Goal: Find specific page/section: Find specific page/section

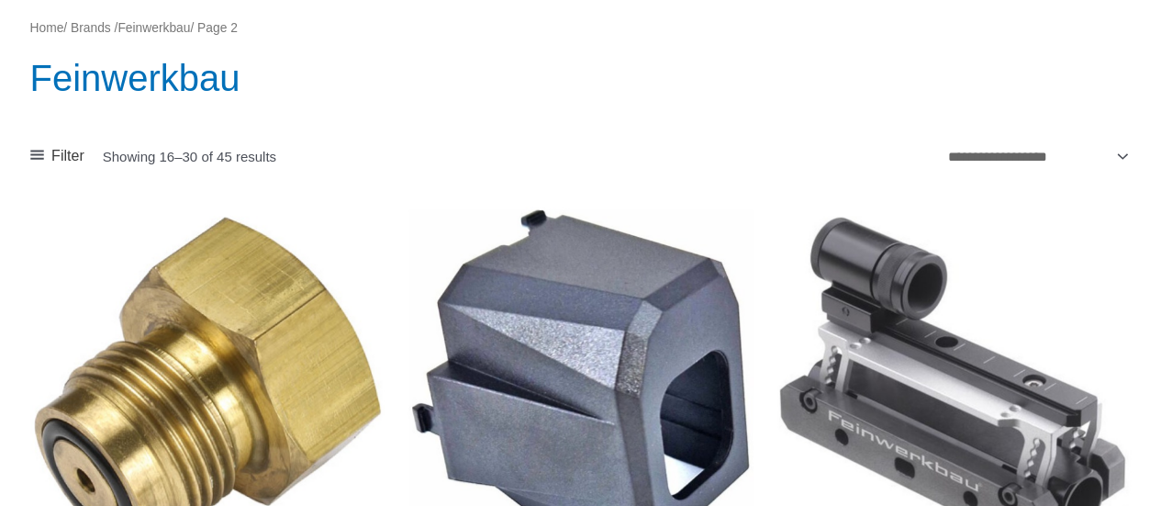
scroll to position [367, 0]
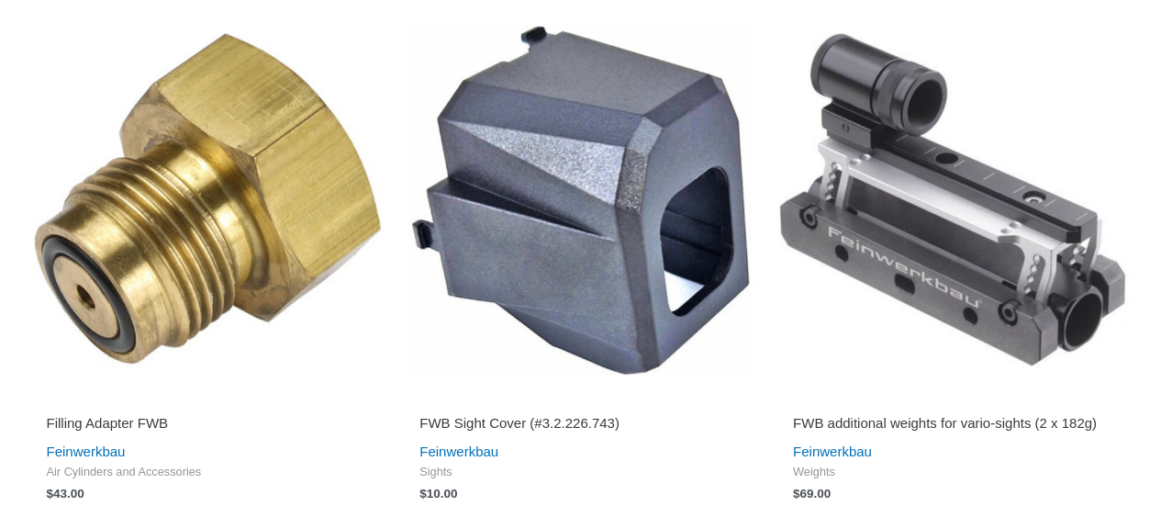
click at [960, 247] on img at bounding box center [953, 200] width 355 height 355
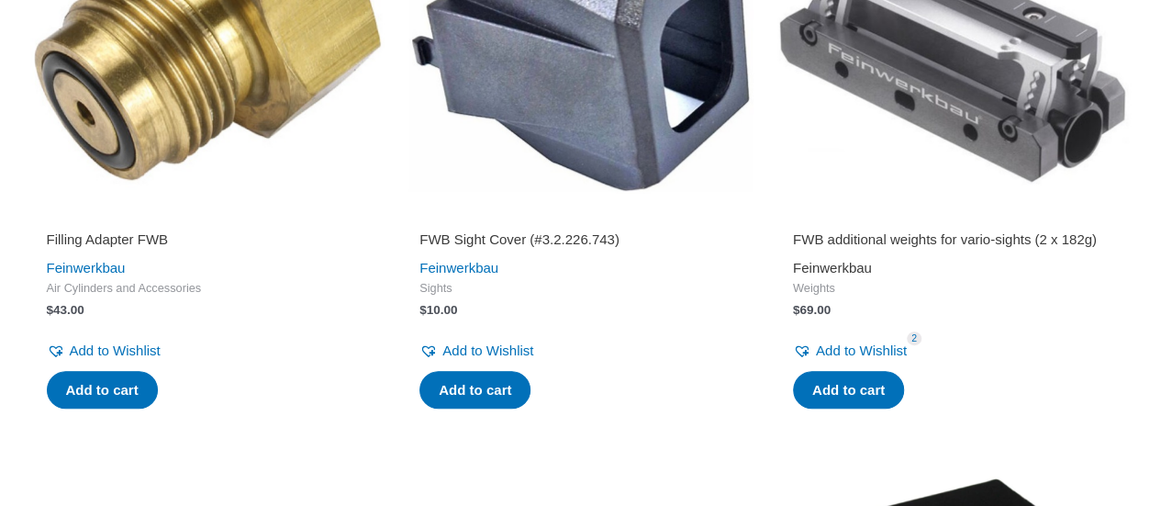
click at [851, 274] on link "Feinwerkbau" at bounding box center [832, 268] width 79 height 16
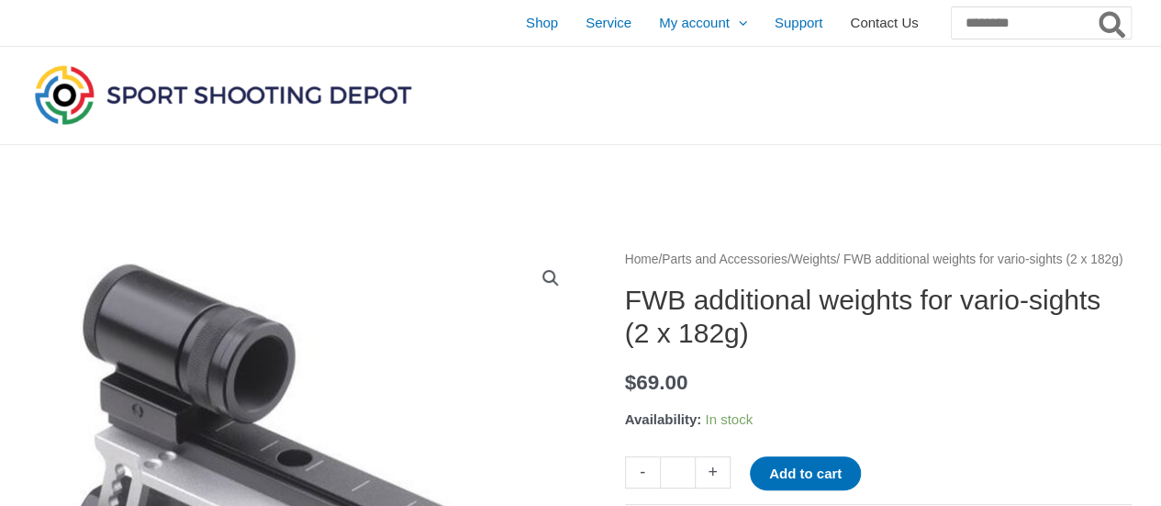
click at [850, 25] on span "Contact Us" at bounding box center [884, 23] width 68 height 46
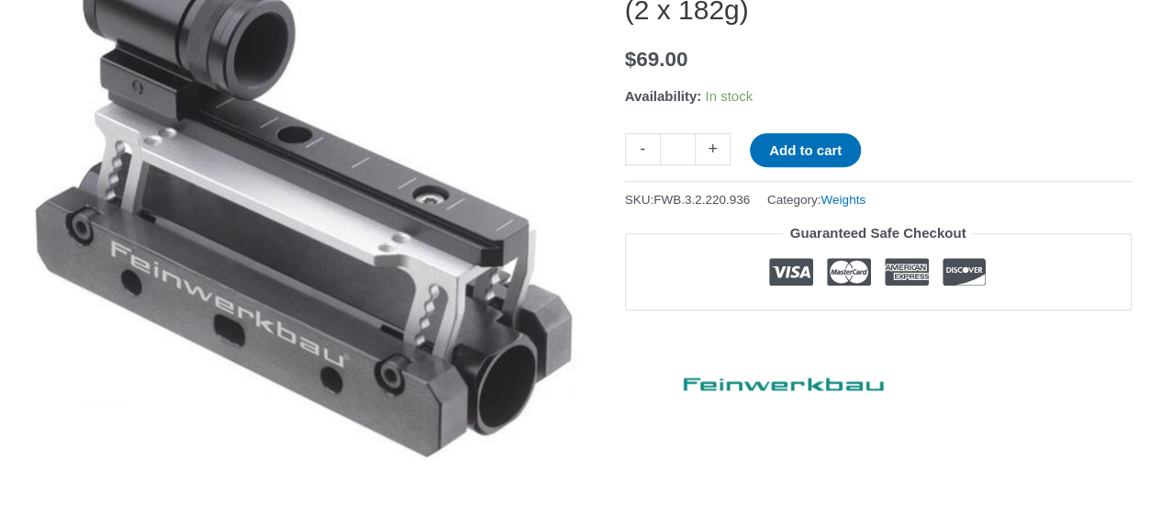
scroll to position [139, 0]
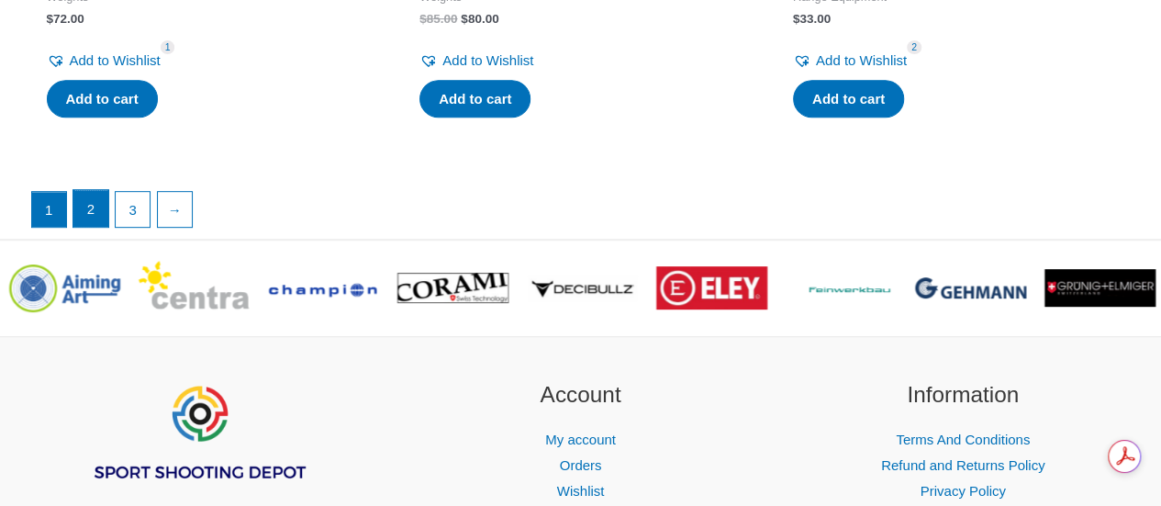
click at [98, 227] on link "2" at bounding box center [90, 208] width 35 height 37
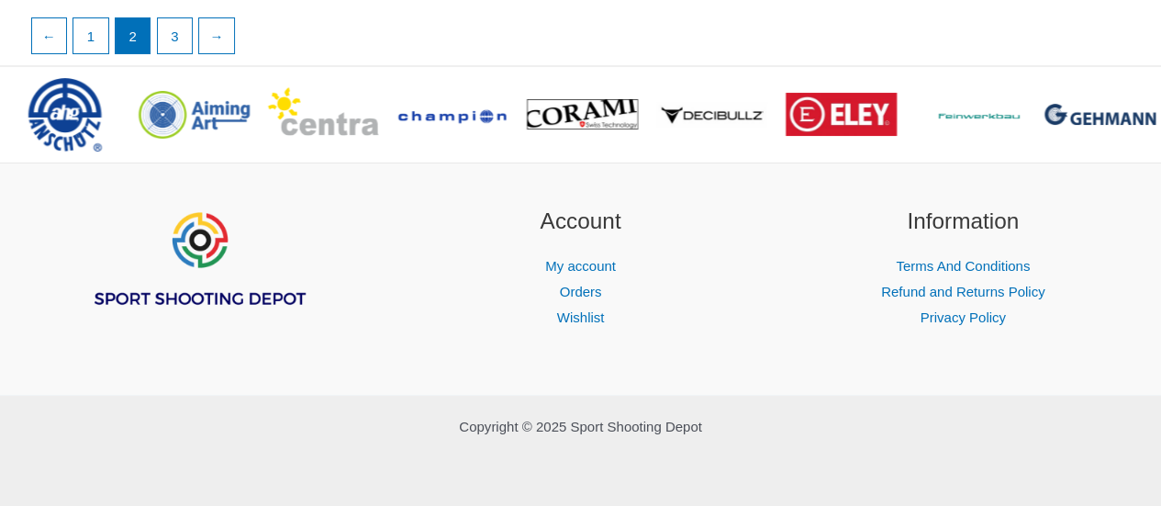
scroll to position [3408, 0]
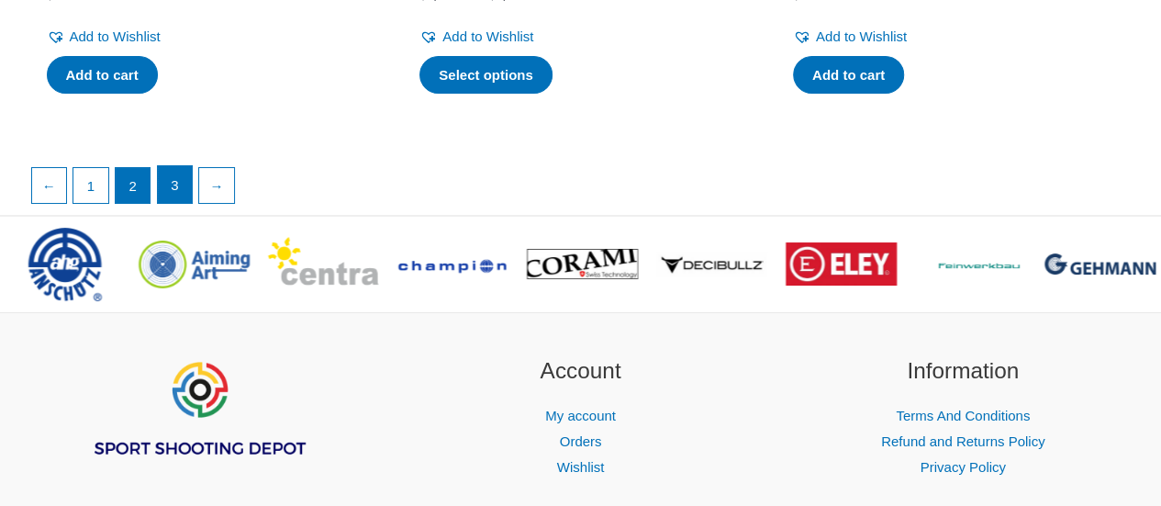
click at [175, 203] on link "3" at bounding box center [175, 184] width 35 height 37
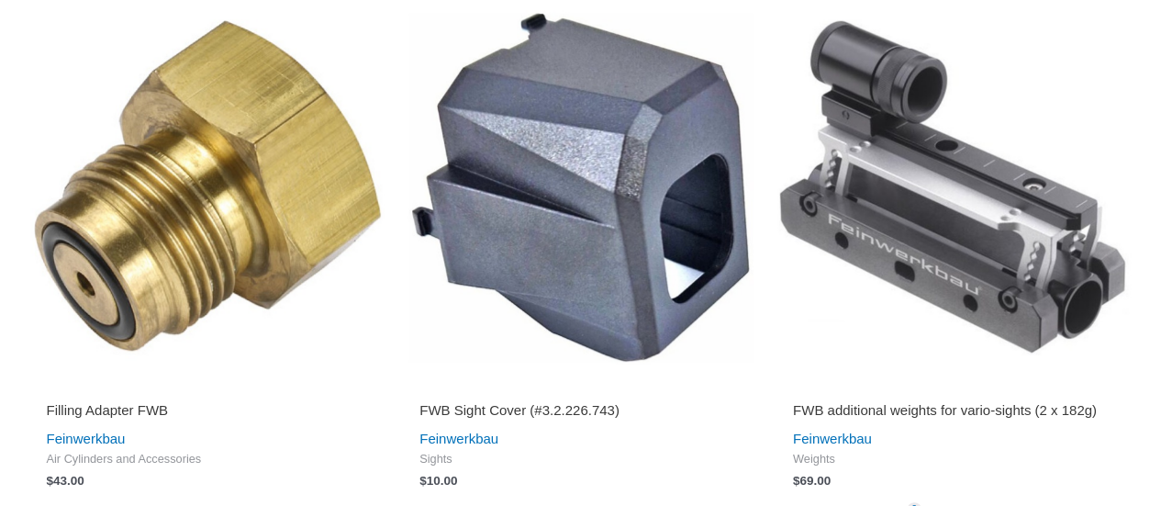
scroll to position [0, 0]
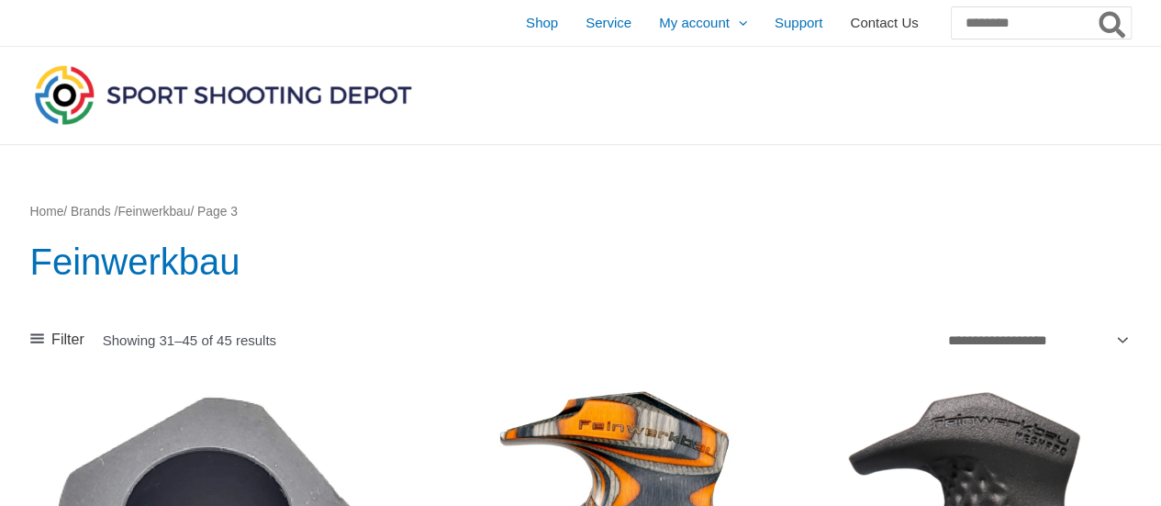
click at [850, 31] on span "Contact Us" at bounding box center [884, 23] width 68 height 46
